Goal: Task Accomplishment & Management: Complete application form

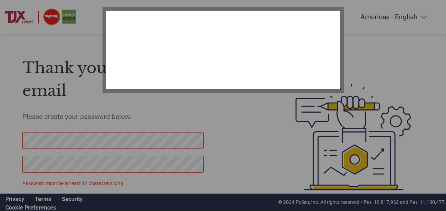
select select "en-[GEOGRAPHIC_DATA]"
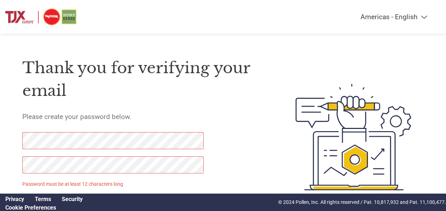
click at [30, 13] on img at bounding box center [40, 17] width 71 height 20
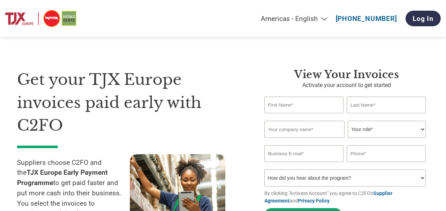
select select "en-[GEOGRAPHIC_DATA]"
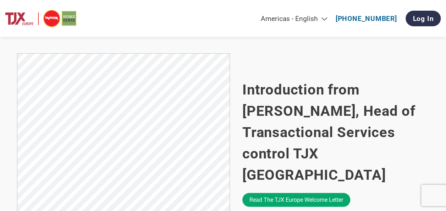
scroll to position [492, 0]
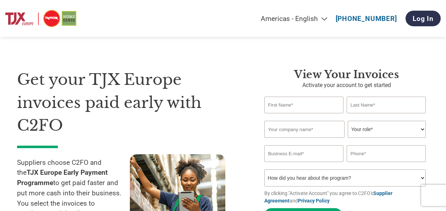
select select "en-[GEOGRAPHIC_DATA]"
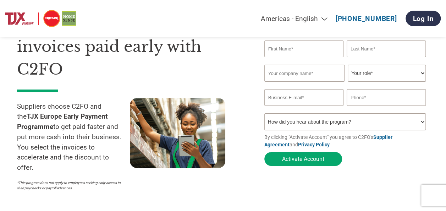
scroll to position [21, 0]
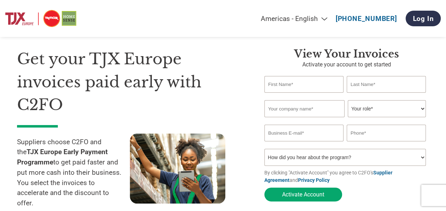
click at [277, 86] on input "text" at bounding box center [304, 84] width 79 height 17
type input "Roger Stephane"
type input "Dhelens"
type input "Colbico limited"
type input "sd@dermott.biz"
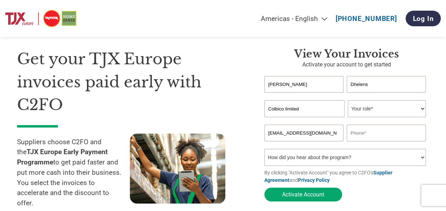
type input "07549864665"
click at [326, 112] on input "Colbico limited" at bounding box center [305, 108] width 80 height 17
type input "C"
type input "ID24 international ltd"
click at [390, 112] on select "Your role* CFO Controller Credit Manager Finance Director Treasurer CEO Preside…" at bounding box center [387, 108] width 78 height 17
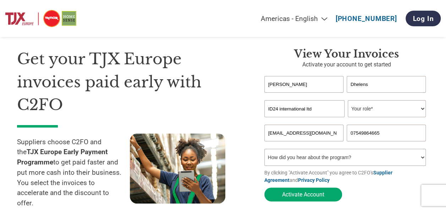
select select "CEO"
click at [348, 101] on select "Your role* CFO Controller Credit Manager Finance Director Treasurer CEO Preside…" at bounding box center [387, 108] width 78 height 17
click at [420, 158] on select "How did you hear about the program? Received a letter Email Social Media Online…" at bounding box center [346, 157] width 162 height 17
select select "Email"
click at [265, 150] on select "How did you hear about the program? Received a letter Email Social Media Online…" at bounding box center [346, 157] width 162 height 17
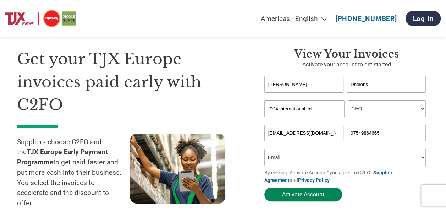
click at [332, 196] on button "Activate Account" at bounding box center [304, 195] width 78 height 14
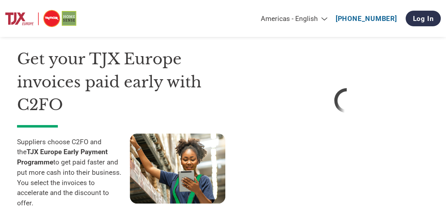
select select "en-[GEOGRAPHIC_DATA]"
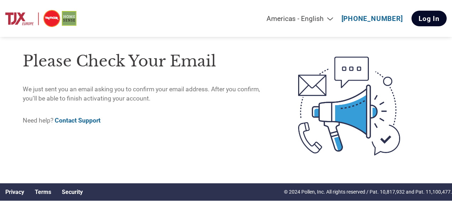
click at [418, 16] on link "Log In" at bounding box center [428, 19] width 35 height 16
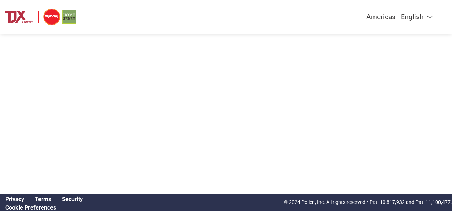
select select "en-[GEOGRAPHIC_DATA]"
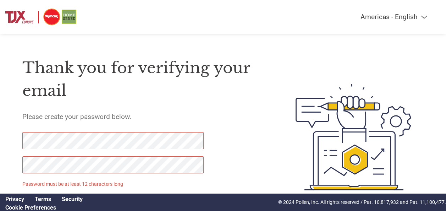
scroll to position [35, 0]
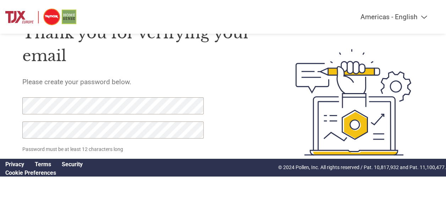
click at [227, 129] on div "Thank you for verifying your email Please create your password below. Password …" at bounding box center [142, 102] width 241 height 182
click at [228, 116] on div "Thank you for verifying your email Please create your password below. Password …" at bounding box center [142, 102] width 241 height 182
click at [240, 118] on div "Thank you for verifying your email Please create your password below. Password …" at bounding box center [142, 102] width 241 height 182
click at [217, 111] on div "Thank you for verifying your email Please create your password below. Password …" at bounding box center [142, 102] width 241 height 182
click at [133, 147] on p "Password must be at least 12 characters long" at bounding box center [113, 149] width 183 height 7
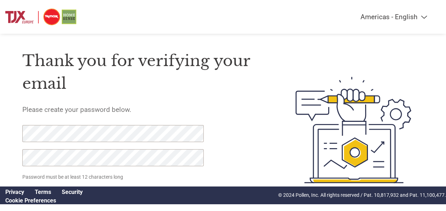
scroll to position [0, 0]
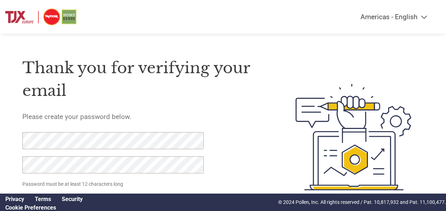
click at [20, 139] on div "Thank you for verifying your email Please create your password below. Password …" at bounding box center [223, 137] width 446 height 182
click at [177, 192] on form "Password must be at least 12 characters long Set Password Need help? Contact Su…" at bounding box center [118, 173] width 193 height 82
click at [122, 186] on p "Password must be at least 12 characters long" at bounding box center [113, 183] width 183 height 7
click at [424, 17] on select "Americas - English Américas - Español Américas - Português Amériques - Français…" at bounding box center [349, 17] width 165 height 8
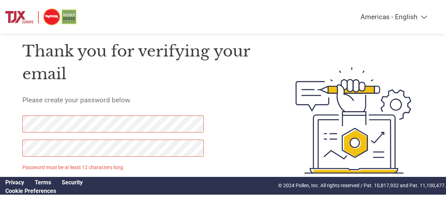
scroll to position [35, 0]
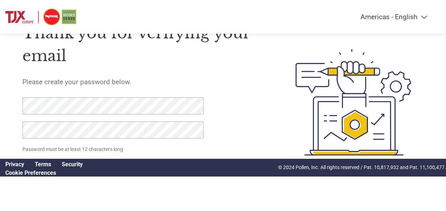
click at [231, 124] on div "Thank you for verifying your email Please create your password below. Password …" at bounding box center [142, 102] width 241 height 182
click at [243, 72] on div "Thank you for verifying your email Please create your password below. Password …" at bounding box center [142, 102] width 241 height 182
click at [38, 152] on p "Password must be at least 12 characters long" at bounding box center [113, 149] width 183 height 7
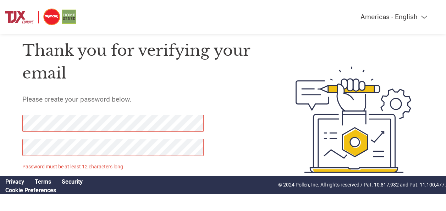
scroll to position [0, 0]
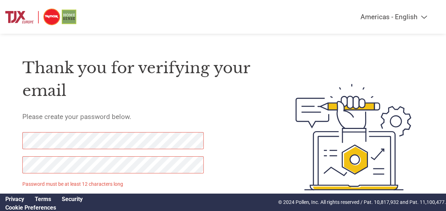
click at [52, 183] on p "Password must be at least 12 characters long" at bounding box center [113, 183] width 183 height 7
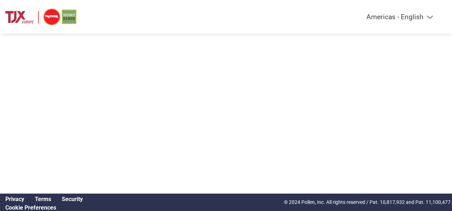
select select "en-[GEOGRAPHIC_DATA]"
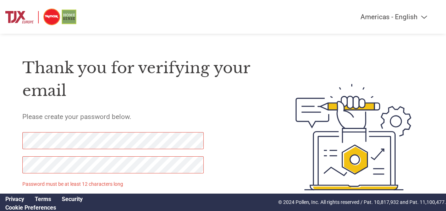
scroll to position [35, 0]
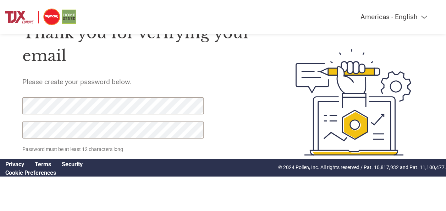
click at [315, 125] on img at bounding box center [353, 102] width 141 height 182
click at [86, 151] on p "Password must be at least 12 characters long" at bounding box center [113, 149] width 183 height 7
click input "Set Password" at bounding box center [57, 169] width 70 height 14
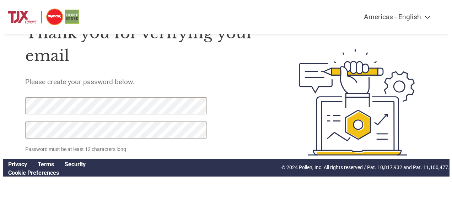
scroll to position [0, 0]
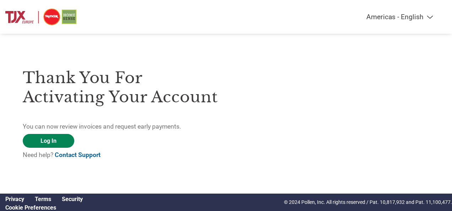
click at [41, 137] on link "Log In" at bounding box center [48, 141] width 51 height 14
